Goal: Transaction & Acquisition: Purchase product/service

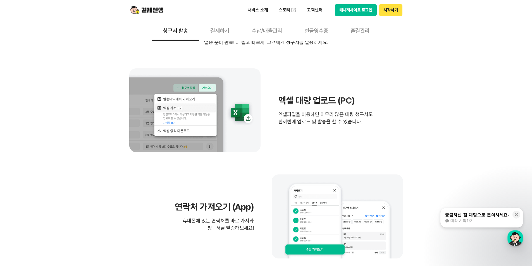
scroll to position [84, 0]
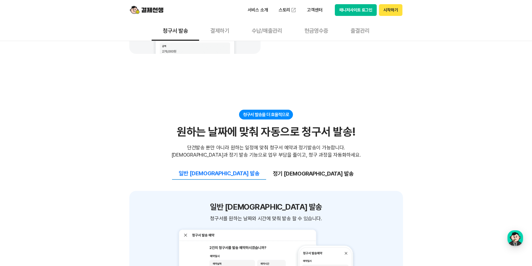
scroll to position [503, 0]
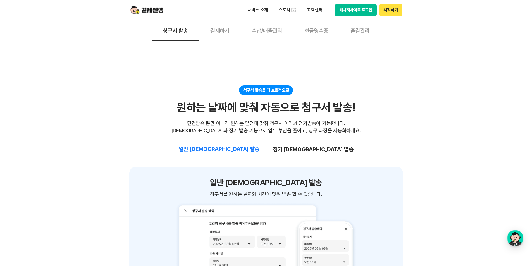
click at [456, 135] on div "쉽고 간편한 청구서 작성&관리 빠르고 간편한 청구서 작성으로 업무 효율 UP! 빠르고 간편한 청구서 작성으로 업무 효율 UP! 청구서 작성시 …" at bounding box center [266, 196] width 532 height 1069
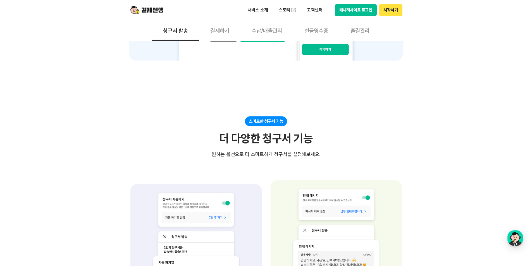
scroll to position [838, 0]
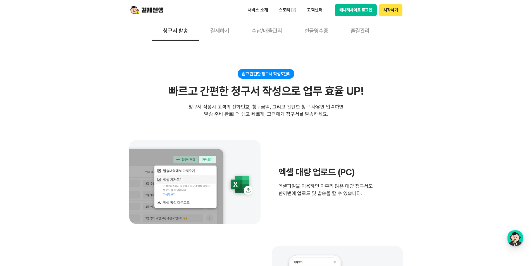
scroll to position [0, 0]
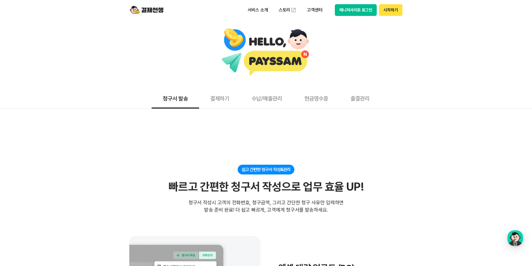
click at [217, 100] on button "결제하기" at bounding box center [219, 98] width 41 height 21
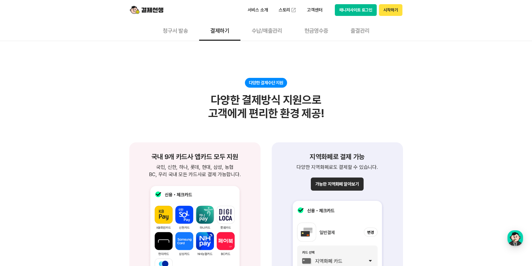
scroll to position [586, 0]
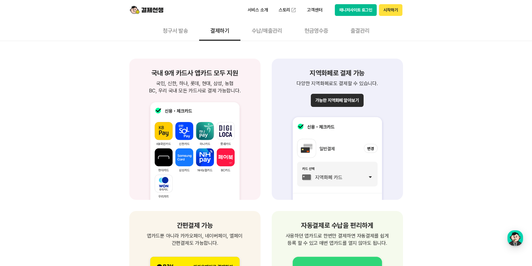
click at [348, 103] on button "가능한 지역화폐 알아보기" at bounding box center [337, 100] width 52 height 13
click at [486, 86] on div "제약없는 결제가능 장소/시간 제약없이 편리한 결제 청구서를 받은 고객은 별도의 앱 설치와 회원가입 없이 언제 어디서든 결제 가능합니다. 별도의…" at bounding box center [266, 219] width 532 height 1283
click at [354, 10] on button "매니저사이트 로그인" at bounding box center [356, 10] width 42 height 12
